Goal: Transaction & Acquisition: Download file/media

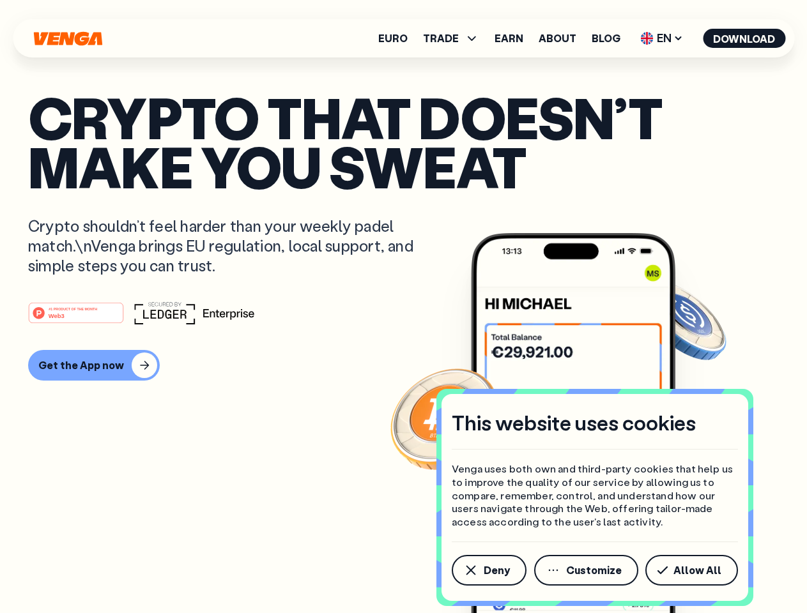
click at [403, 307] on div "#1 PRODUCT OF THE MONTH Web3" at bounding box center [403, 313] width 751 height 23
click at [488, 571] on span "Deny" at bounding box center [497, 570] width 26 height 10
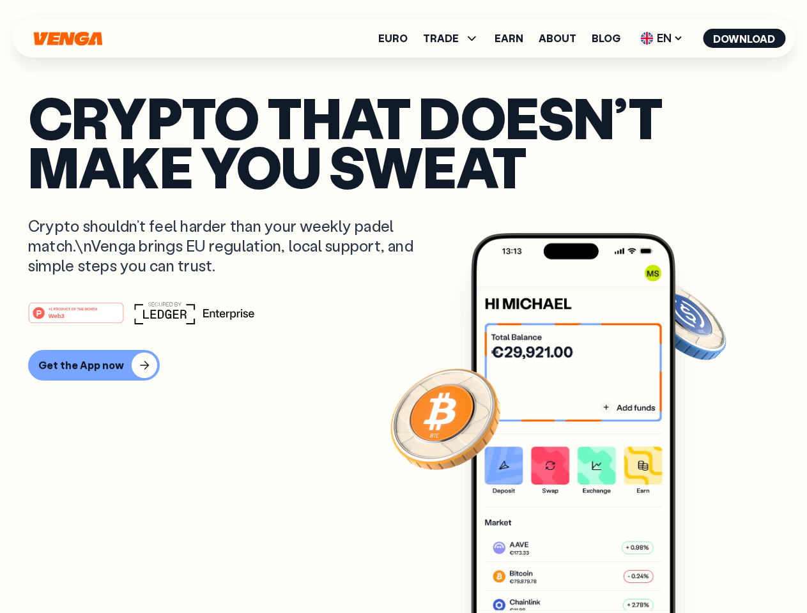
click at [587, 571] on img at bounding box center [573, 447] width 204 height 428
click at [694, 571] on article "Crypto that doesn’t make you sweat Crypto shouldn’t feel harder than your weekl…" at bounding box center [403, 332] width 751 height 479
click at [455, 38] on span "TRADE" at bounding box center [441, 38] width 36 height 10
click at [662, 38] on span "EN" at bounding box center [662, 38] width 52 height 20
click at [744, 38] on button "Download" at bounding box center [744, 38] width 82 height 19
